Goal: Transaction & Acquisition: Complete application form

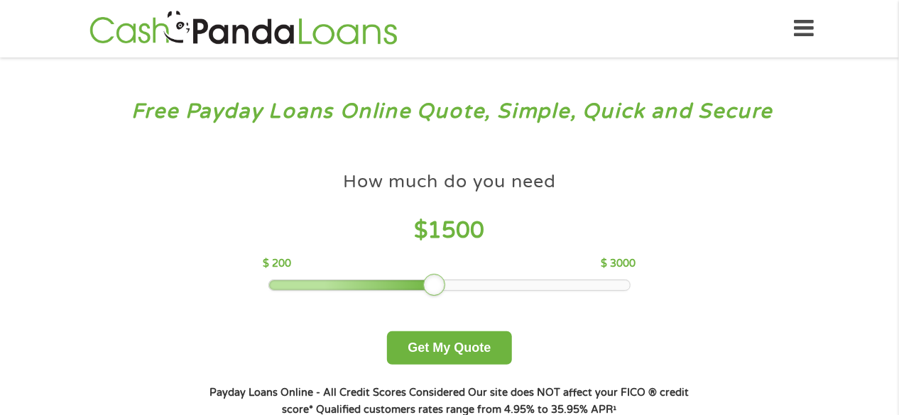
drag, startPoint x: 373, startPoint y: 287, endPoint x: 437, endPoint y: 295, distance: 65.1
click at [437, 295] on div at bounding box center [434, 285] width 23 height 23
click at [432, 341] on button "Get My Quote" at bounding box center [449, 348] width 124 height 33
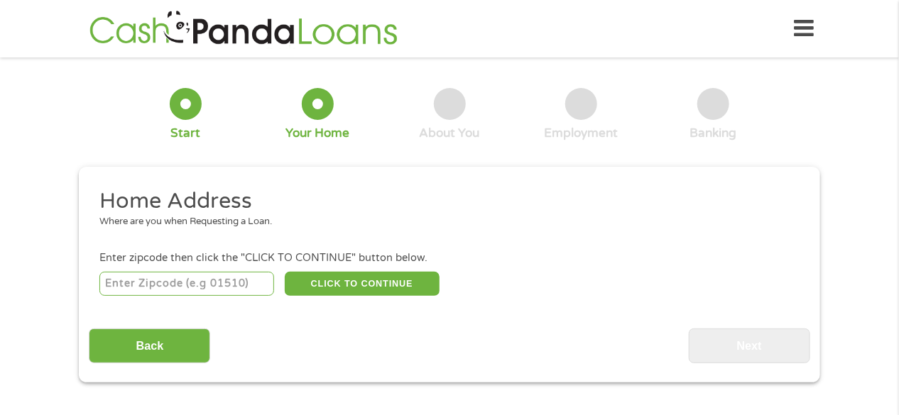
click at [226, 282] on input "number" at bounding box center [186, 284] width 175 height 24
type input "92129"
click at [366, 283] on button "CLICK TO CONTINUE" at bounding box center [362, 284] width 155 height 24
type input "92129"
type input "[GEOGRAPHIC_DATA]"
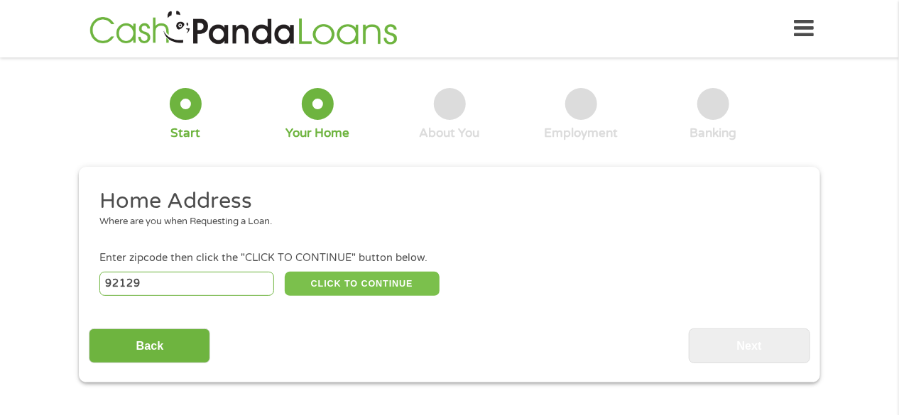
select select "[US_STATE]"
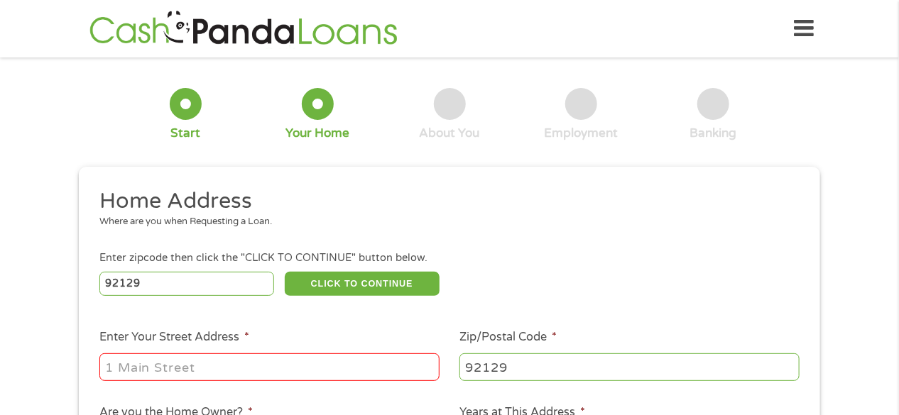
click at [231, 383] on div at bounding box center [269, 367] width 340 height 33
click at [239, 375] on input "Enter Your Street Address *" at bounding box center [269, 367] width 340 height 27
type input "[GEOGRAPHIC_DATA][STREET_ADDRESS]"
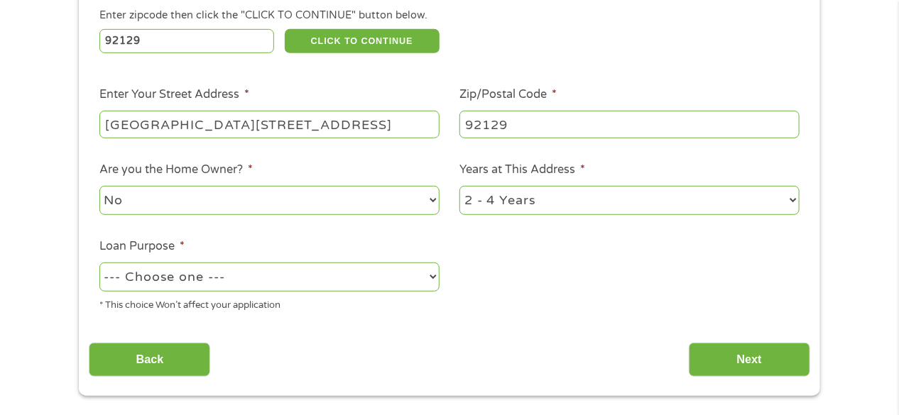
scroll to position [252, 0]
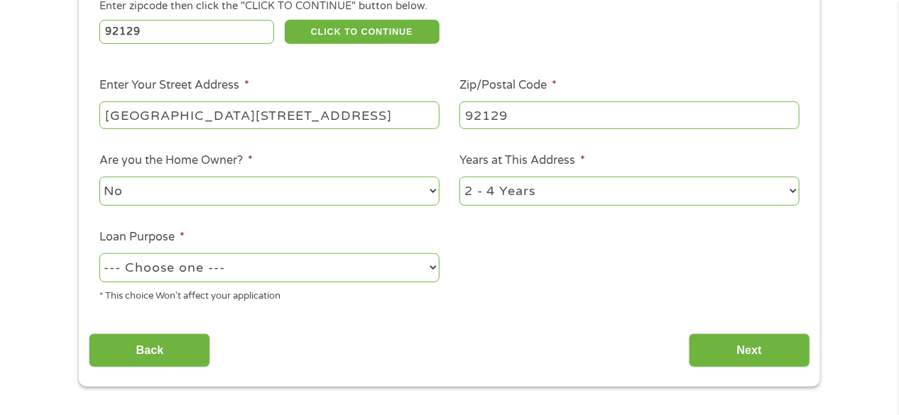
click at [789, 190] on select "1 Year or less 1 - 2 Years 2 - 4 Years Over 4 Years" at bounding box center [629, 191] width 340 height 29
select select "60months"
click at [459, 177] on select "1 Year or less 1 - 2 Years 2 - 4 Years Over 4 Years" at bounding box center [629, 191] width 340 height 29
click at [425, 267] on select "--- Choose one --- Pay Bills Debt Consolidation Home Improvement Major Purchase…" at bounding box center [269, 267] width 340 height 29
click at [430, 268] on select "--- Choose one --- Pay Bills Debt Consolidation Home Improvement Major Purchase…" at bounding box center [269, 267] width 340 height 29
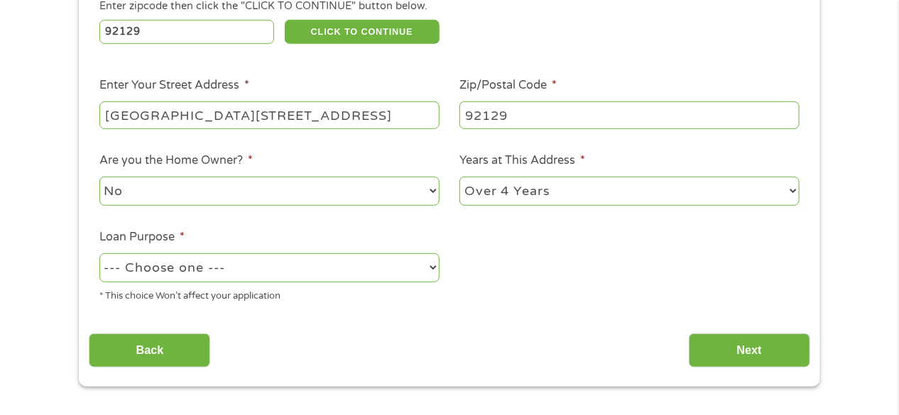
click at [433, 266] on select "--- Choose one --- Pay Bills Debt Consolidation Home Improvement Major Purchase…" at bounding box center [269, 267] width 340 height 29
click at [434, 266] on select "--- Choose one --- Pay Bills Debt Consolidation Home Improvement Major Purchase…" at bounding box center [269, 267] width 340 height 29
click at [99, 254] on select "--- Choose one --- Pay Bills Debt Consolidation Home Improvement Major Purchase…" at bounding box center [269, 267] width 340 height 29
click at [244, 119] on input "[GEOGRAPHIC_DATA][STREET_ADDRESS]" at bounding box center [269, 115] width 340 height 27
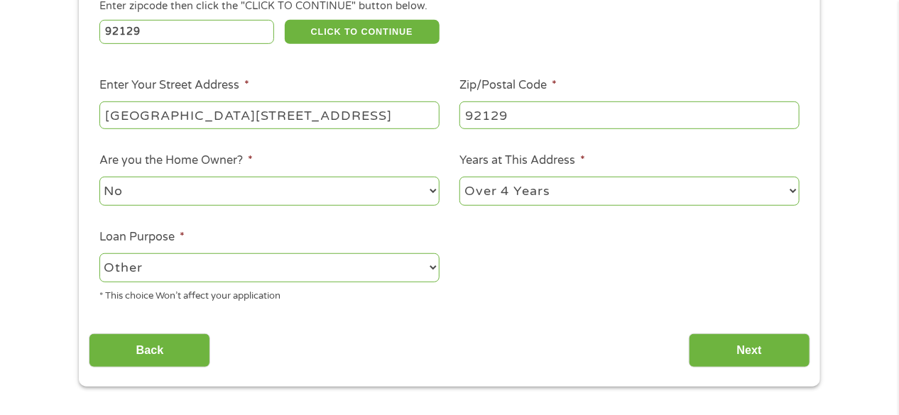
click at [432, 270] on select "--- Choose one --- Pay Bills Debt Consolidation Home Improvement Major Purchase…" at bounding box center [269, 267] width 340 height 29
drag, startPoint x: 439, startPoint y: 195, endPoint x: 444, endPoint y: 158, distance: 37.2
click at [444, 166] on li "Are you the Home Owner? * No Yes" at bounding box center [269, 180] width 361 height 56
click at [430, 266] on select "--- Choose one --- Pay Bills Debt Consolidation Home Improvement Major Purchase…" at bounding box center [269, 267] width 340 height 29
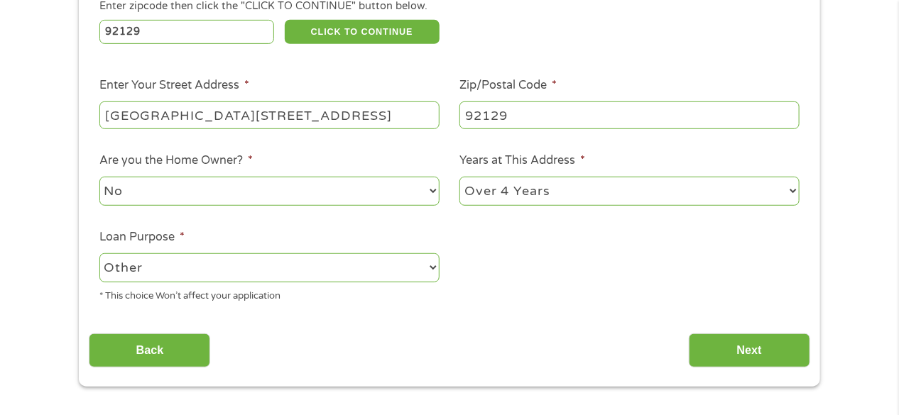
click at [430, 266] on select "--- Choose one --- Pay Bills Debt Consolidation Home Improvement Major Purchase…" at bounding box center [269, 267] width 340 height 29
select select "paybills"
click at [99, 254] on select "--- Choose one --- Pay Bills Debt Consolidation Home Improvement Major Purchase…" at bounding box center [269, 267] width 340 height 29
click at [170, 346] on input "Back" at bounding box center [149, 351] width 121 height 35
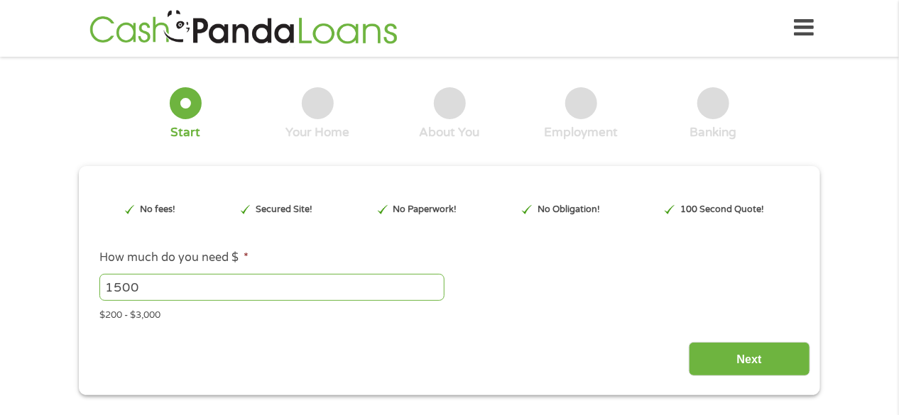
scroll to position [0, 0]
click at [773, 356] on input "Next" at bounding box center [749, 360] width 121 height 35
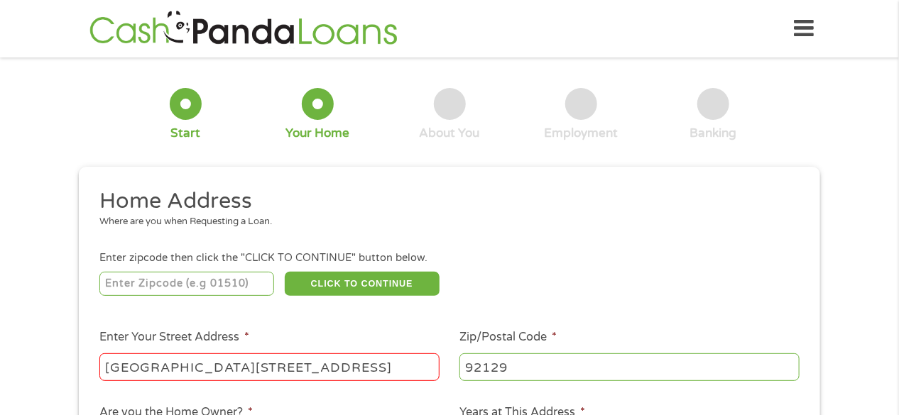
click at [219, 284] on input "number" at bounding box center [186, 284] width 175 height 24
type input "92129"
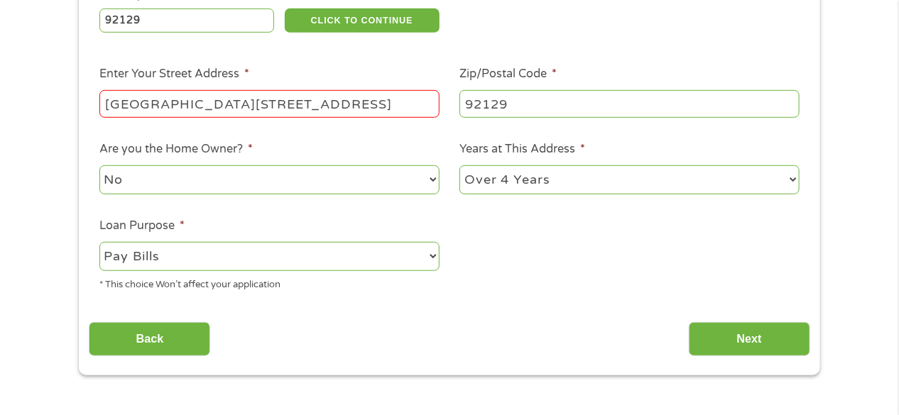
scroll to position [275, 0]
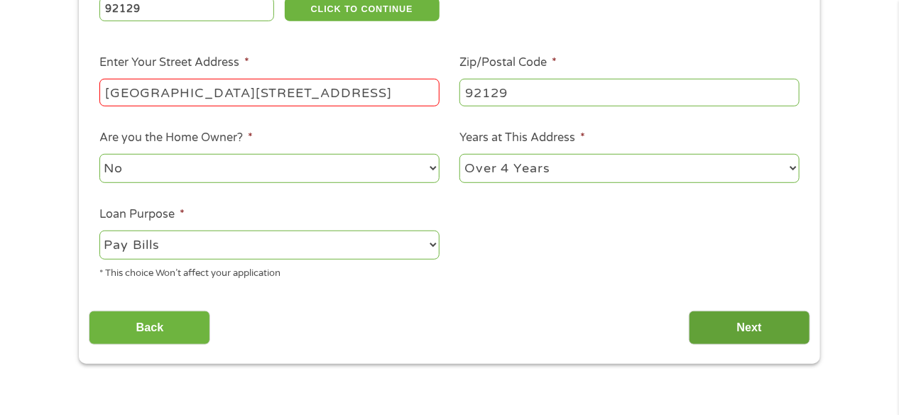
click at [740, 327] on input "Next" at bounding box center [749, 328] width 121 height 35
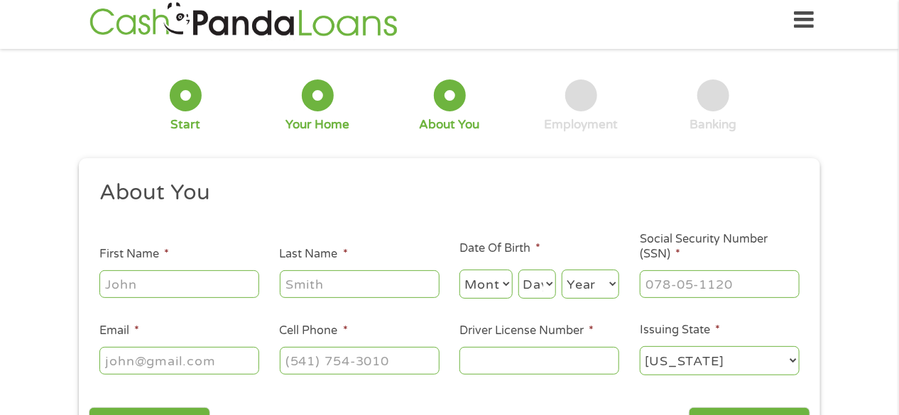
scroll to position [0, 0]
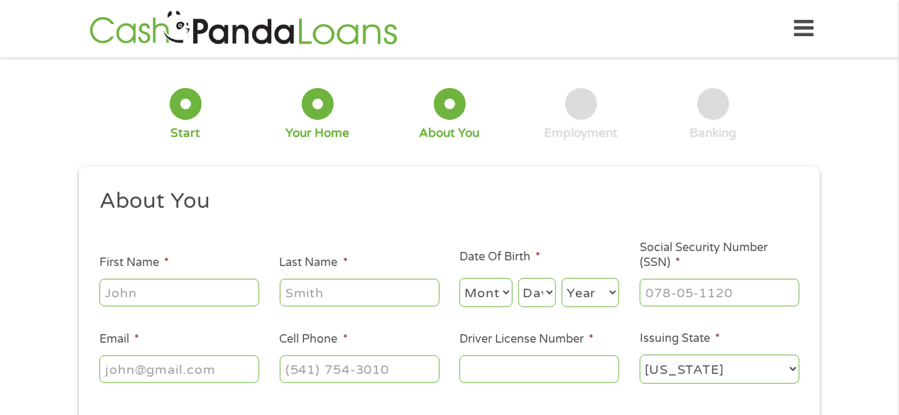
click at [182, 295] on input "First Name *" at bounding box center [179, 292] width 160 height 27
type input "[PERSON_NAME]"
select select "12"
select select "30"
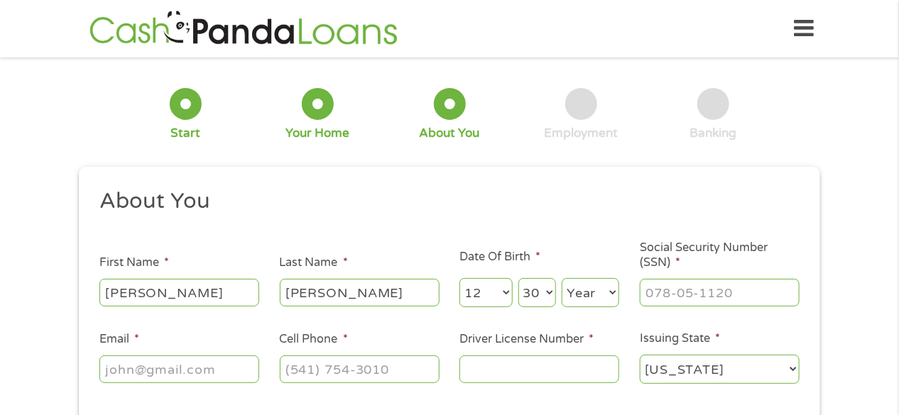
select select "1959"
type input "[EMAIL_ADDRESS][DOMAIN_NAME]"
type input "[PHONE_NUMBER]"
click at [650, 287] on input "___-__-____" at bounding box center [720, 292] width 160 height 27
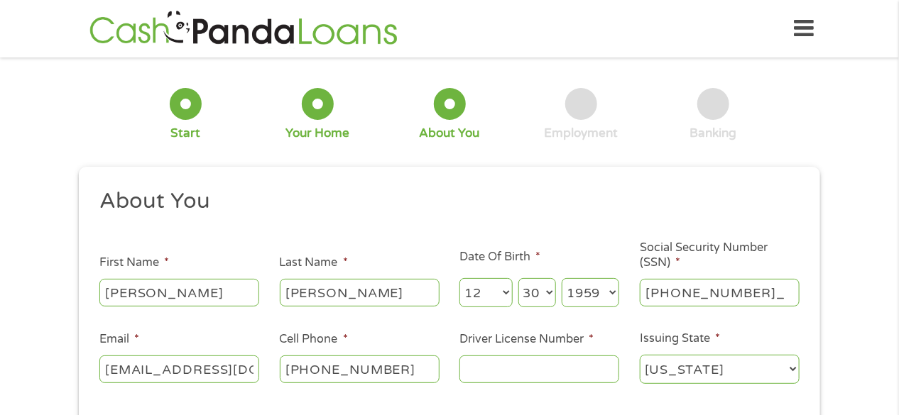
type input "550-31-8205"
click at [491, 361] on input "Driver License Number *" at bounding box center [539, 369] width 160 height 27
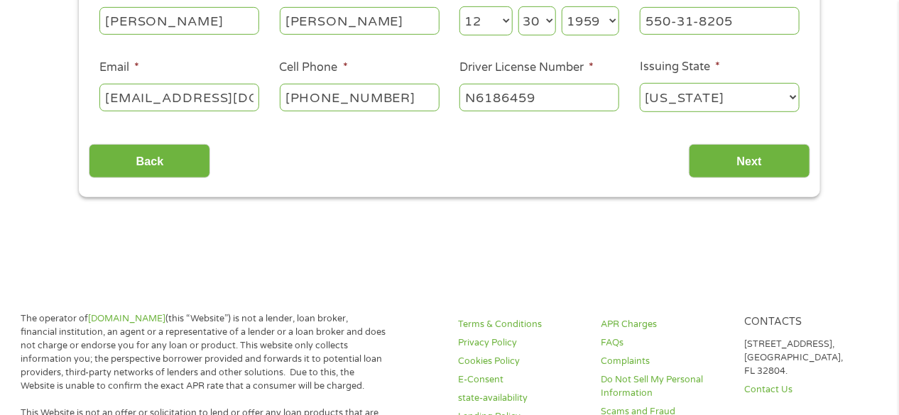
scroll to position [275, 0]
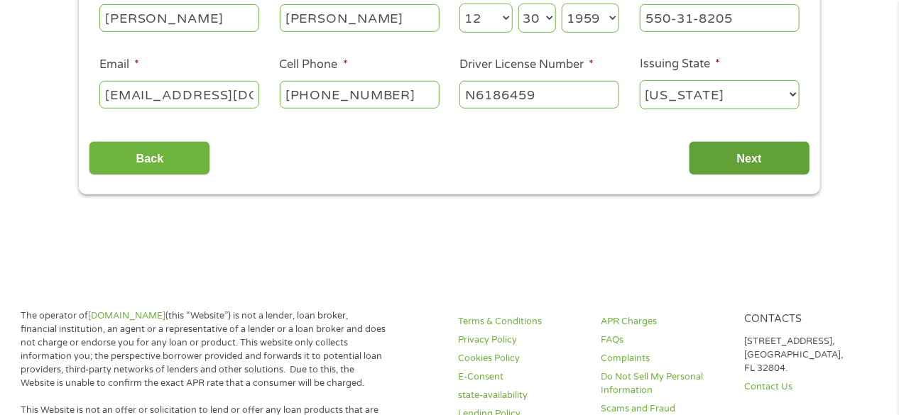
type input "N6186459"
click at [738, 154] on input "Next" at bounding box center [749, 158] width 121 height 35
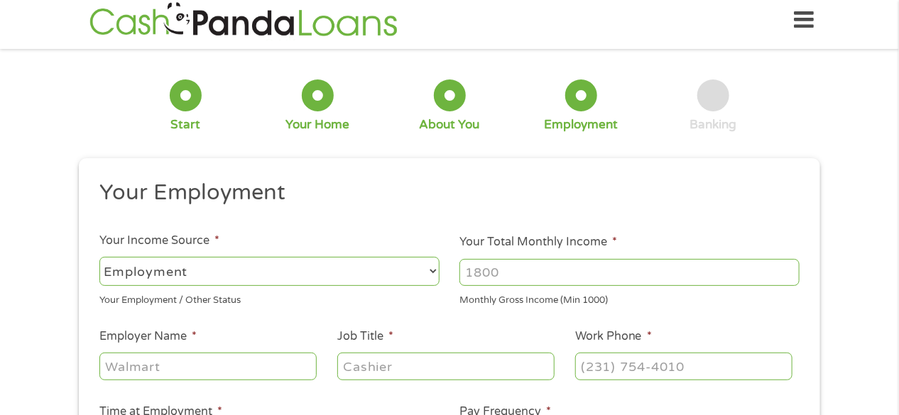
scroll to position [0, 0]
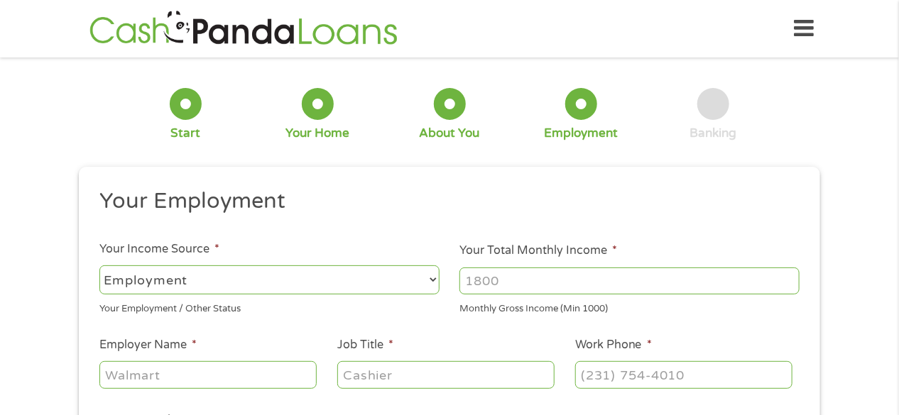
click at [528, 283] on input "Your Total Monthly Income *" at bounding box center [629, 281] width 340 height 27
type input "9"
type input "8980"
click at [310, 373] on input "Employer Name *" at bounding box center [207, 374] width 217 height 27
type input "IHSS CA & State Bar"
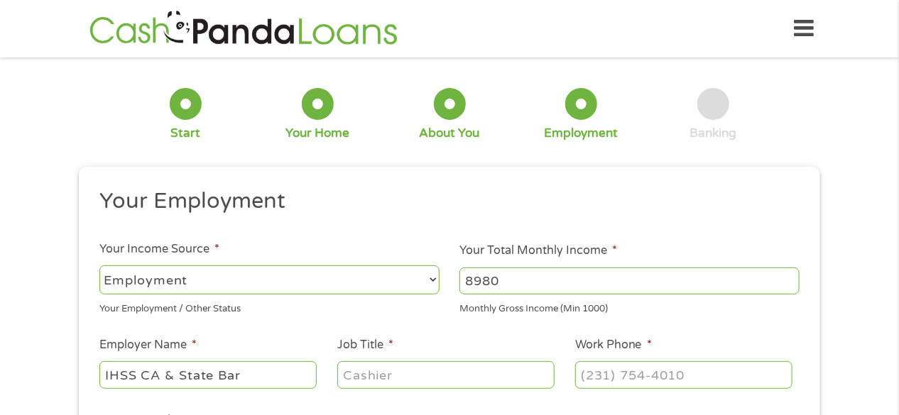
click at [360, 373] on input "Job Title *" at bounding box center [445, 374] width 217 height 27
type input "attorney and caretaker"
click at [588, 376] on input "(___) ___-____" at bounding box center [683, 374] width 217 height 27
type input "[PHONE_NUMBER]"
click at [697, 5] on header "Home Get Loan Offer How it works FAQs Blog Cash Loans Quick Loans Online Loans …" at bounding box center [449, 29] width 899 height 58
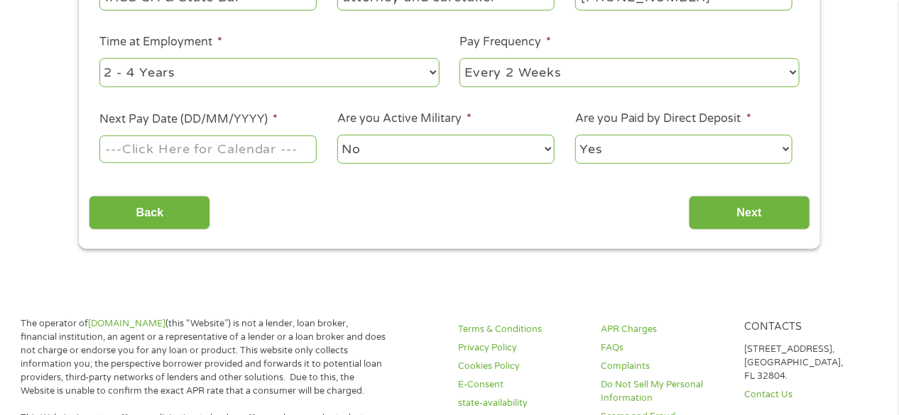
scroll to position [376, 0]
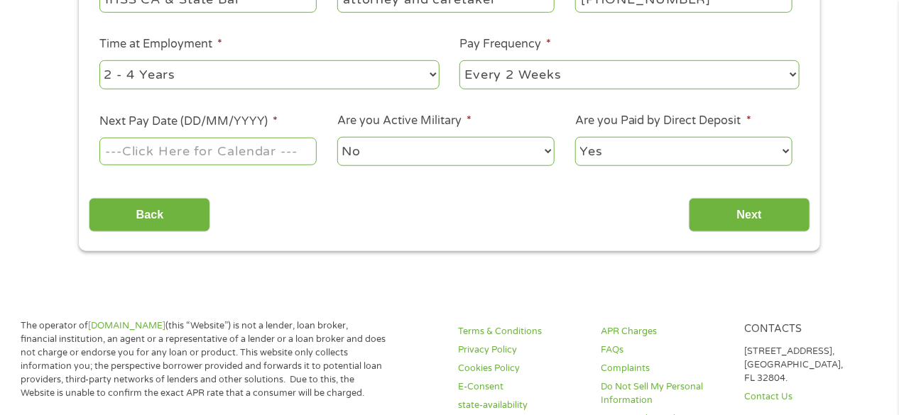
click at [269, 153] on input "Next Pay Date (DD/MM/YYYY) *" at bounding box center [207, 151] width 217 height 27
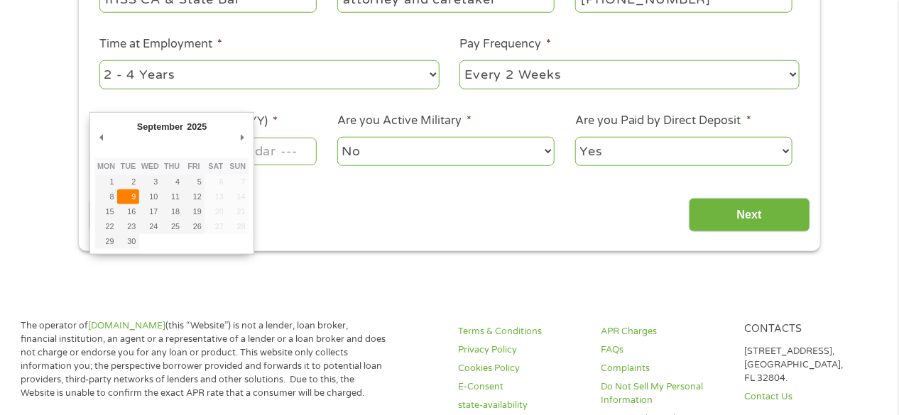
type input "[DATE]"
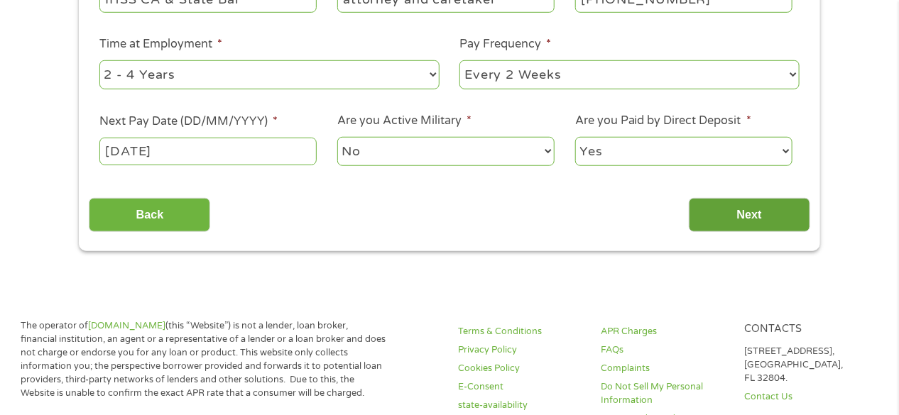
click at [750, 212] on input "Next" at bounding box center [749, 215] width 121 height 35
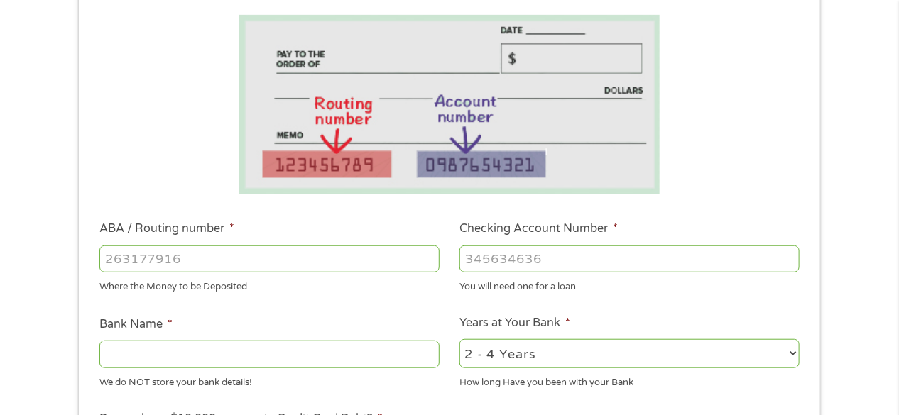
scroll to position [241, 0]
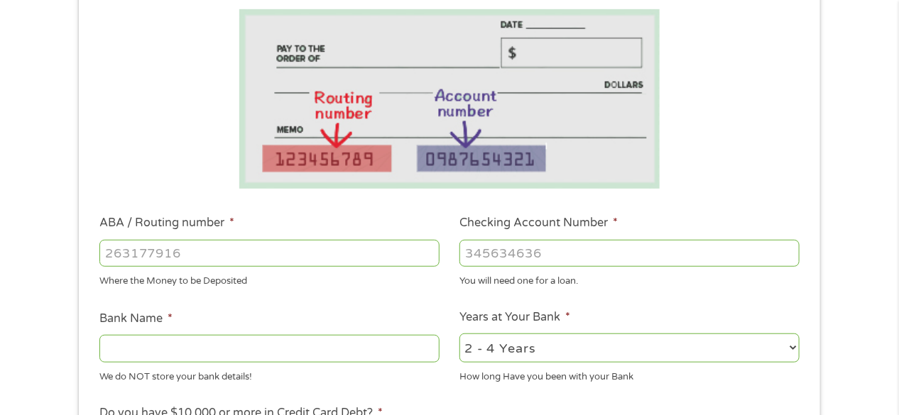
click at [188, 241] on input "ABA / Routing number *" at bounding box center [269, 253] width 340 height 27
type input "121042882"
type input "[PERSON_NAME] FARGO BANK NA"
type input "121042882"
click at [489, 259] on input "Checking Account Number *" at bounding box center [629, 253] width 340 height 27
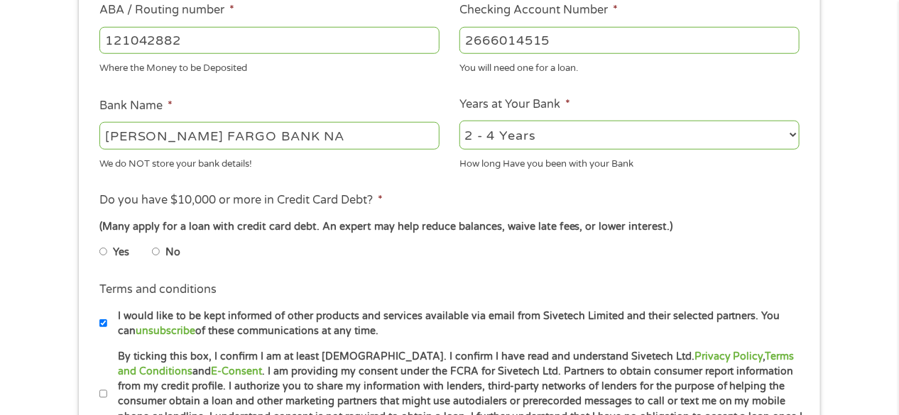
scroll to position [459, 0]
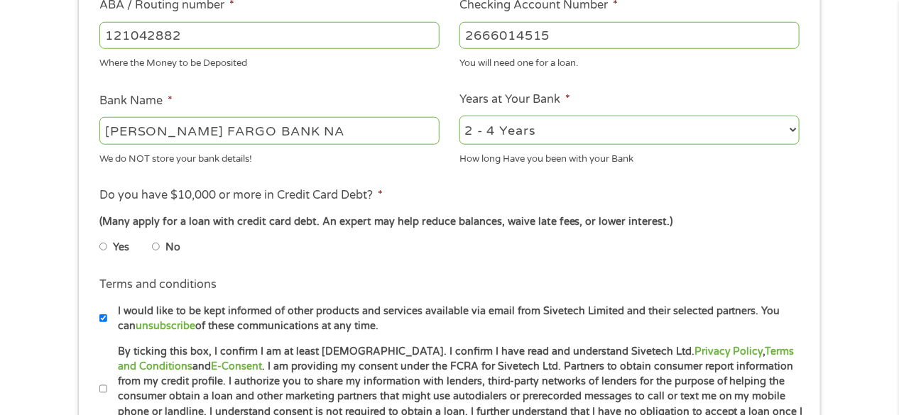
type input "2666014515"
click at [790, 129] on select "2 - 4 Years 6 - 12 Months 1 - 2 Years Over 4 Years" at bounding box center [629, 130] width 340 height 29
select select "60months"
click at [459, 116] on select "2 - 4 Years 6 - 12 Months 1 - 2 Years Over 4 Years" at bounding box center [629, 130] width 340 height 29
click at [154, 248] on input "No" at bounding box center [156, 247] width 9 height 23
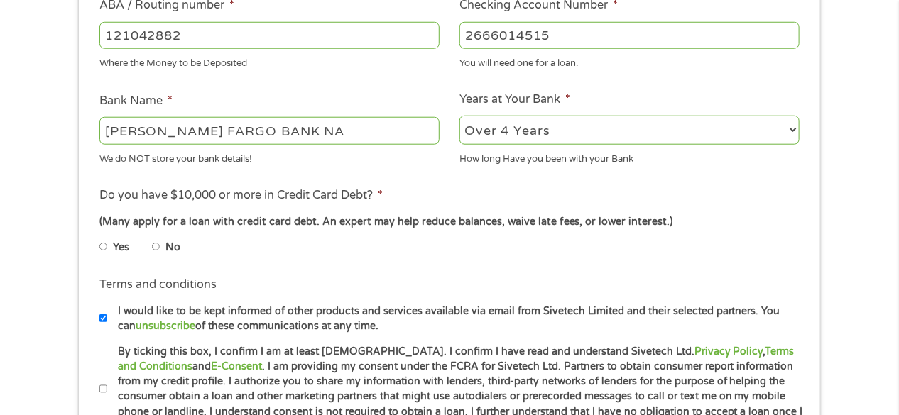
radio input "true"
click at [99, 236] on input "Yes" at bounding box center [103, 247] width 9 height 23
radio input "true"
click at [152, 236] on input "No" at bounding box center [156, 247] width 9 height 23
radio input "true"
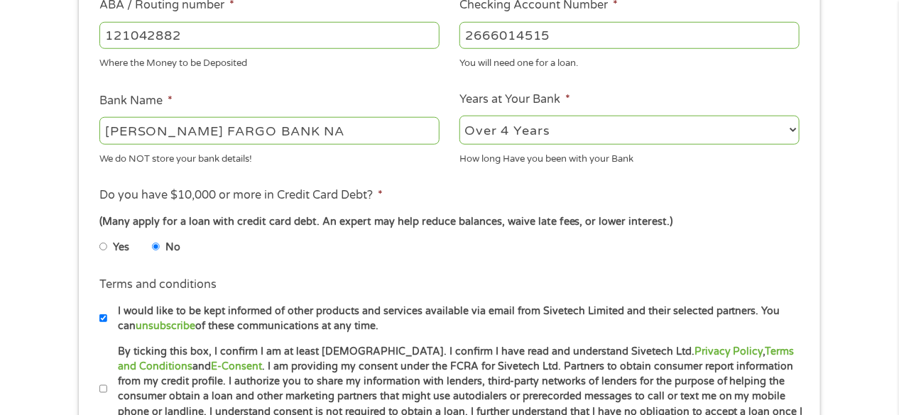
click at [99, 236] on input "Yes" at bounding box center [103, 247] width 9 height 23
radio input "true"
click at [152, 236] on input "No" at bounding box center [156, 247] width 9 height 23
radio input "true"
click at [264, 260] on ul "Yes No" at bounding box center [268, 250] width 339 height 33
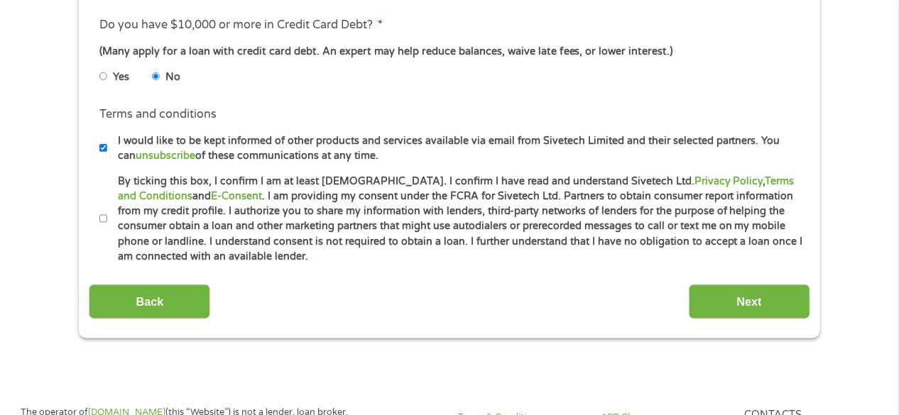
scroll to position [656, 0]
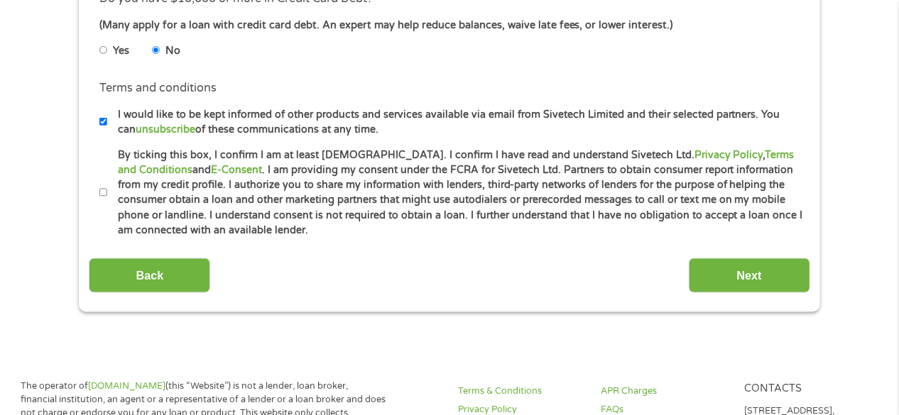
click at [104, 192] on input "By ticking this box, I confirm I am at least [DEMOGRAPHIC_DATA]. I confirm I ha…" at bounding box center [103, 193] width 9 height 23
checkbox input "true"
click at [759, 271] on input "Next" at bounding box center [749, 275] width 121 height 35
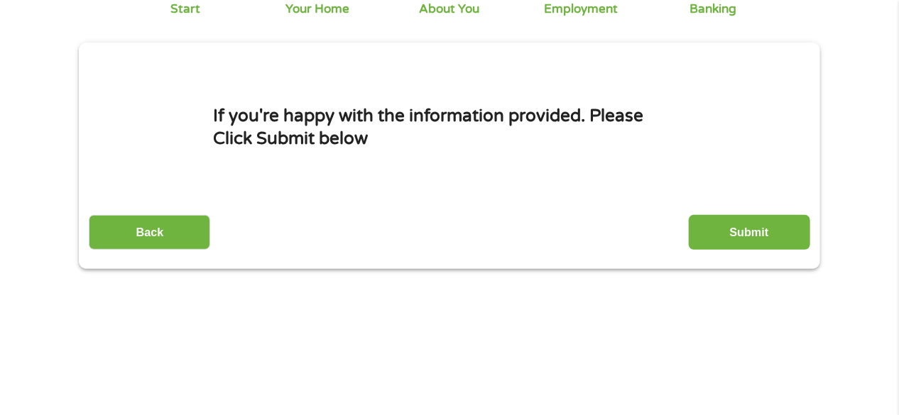
scroll to position [0, 0]
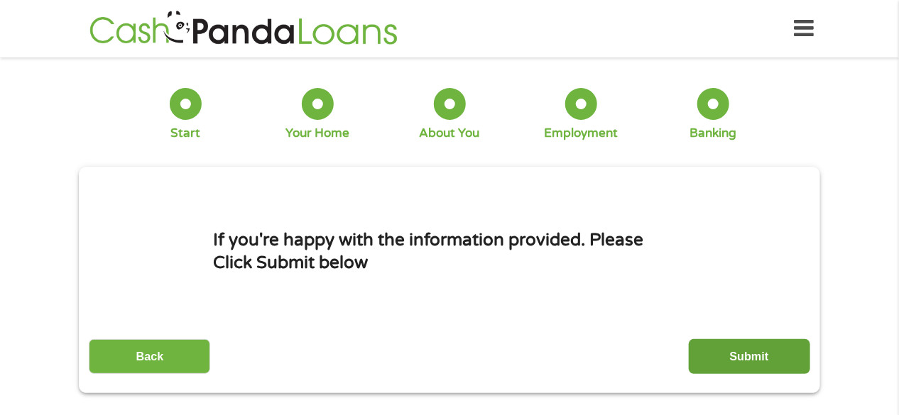
click at [753, 350] on input "Submit" at bounding box center [749, 356] width 121 height 35
